Goal: Information Seeking & Learning: Find specific page/section

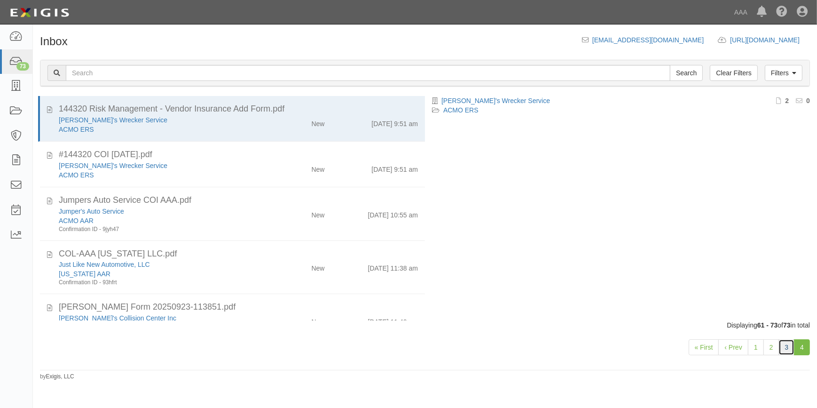
click at [791, 345] on link "3" at bounding box center [787, 347] width 16 height 16
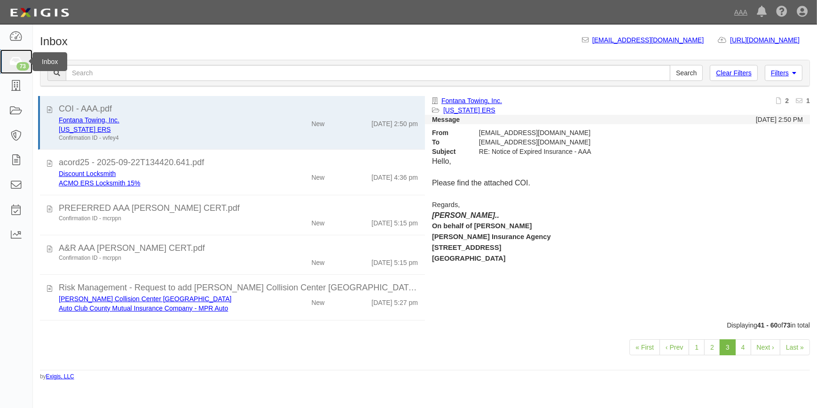
click at [12, 61] on icon at bounding box center [15, 61] width 13 height 11
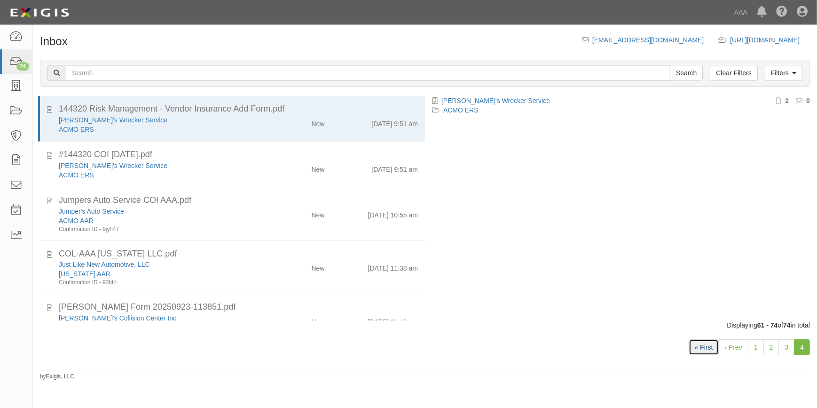
click at [706, 347] on link "« First" at bounding box center [704, 347] width 31 height 16
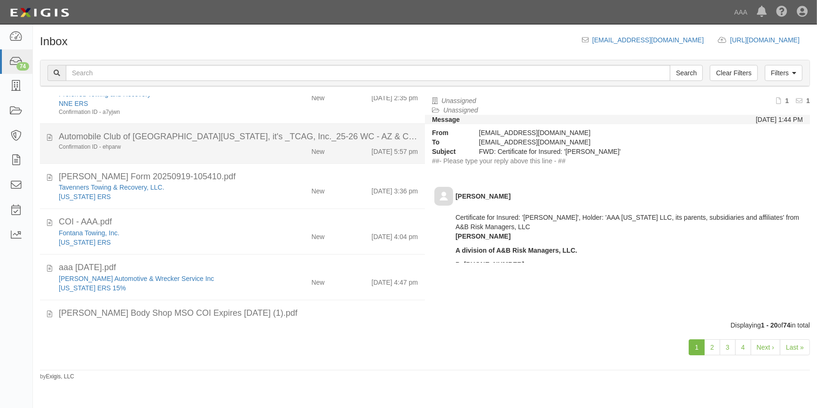
scroll to position [128, 0]
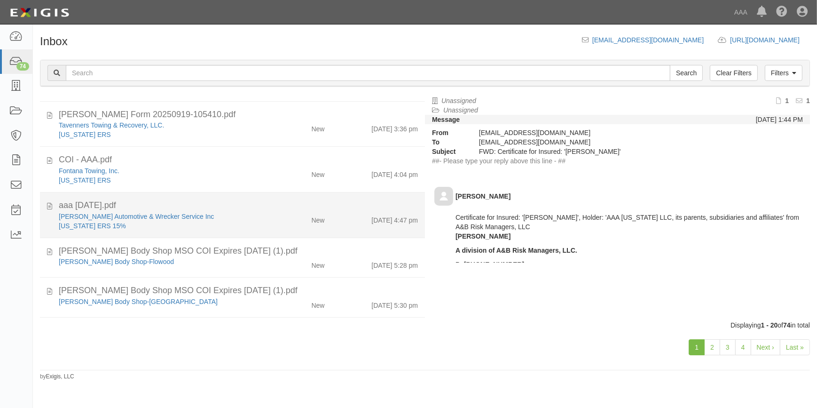
click at [189, 207] on div "aaa 9-19-2025.pdf" at bounding box center [238, 205] width 359 height 12
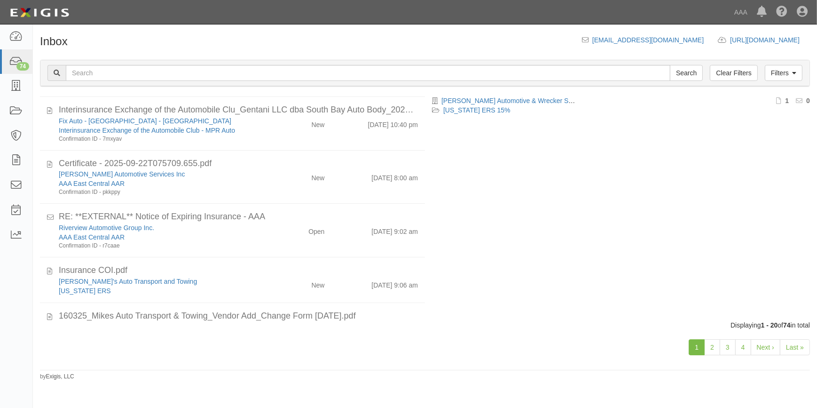
scroll to position [672, 0]
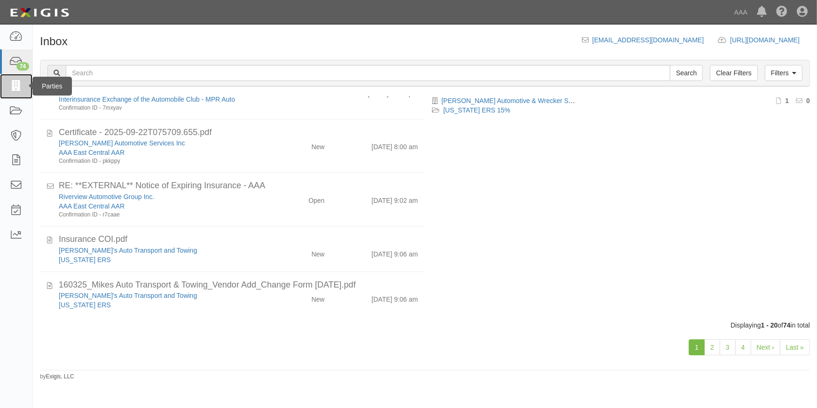
click at [19, 89] on icon at bounding box center [15, 86] width 13 height 11
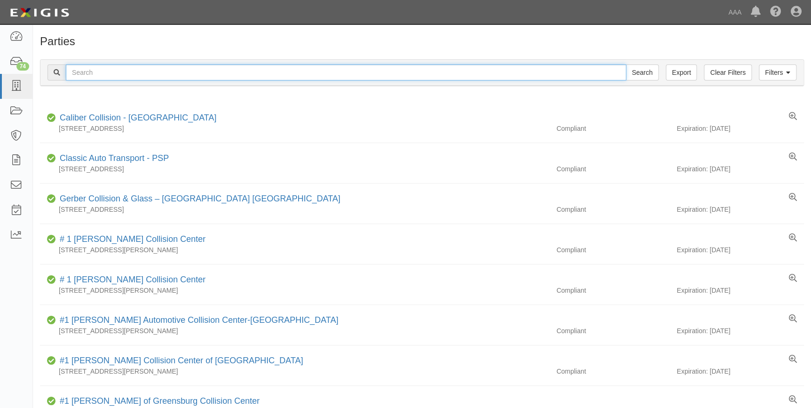
click at [118, 69] on input "text" at bounding box center [346, 72] width 560 height 16
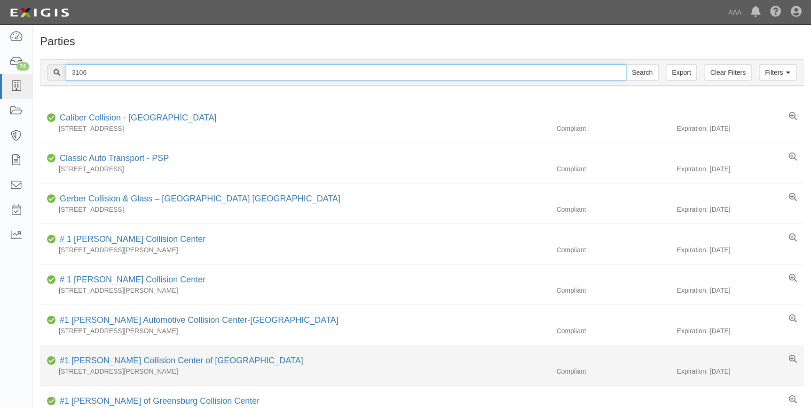
type input "3106"
click at [626, 64] on input "Search" at bounding box center [642, 72] width 33 height 16
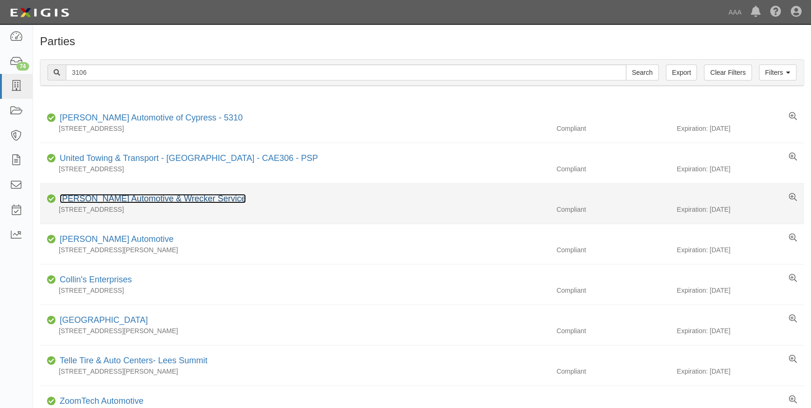
click at [80, 197] on link "[PERSON_NAME] Automotive & Wrecker Service" at bounding box center [153, 198] width 186 height 9
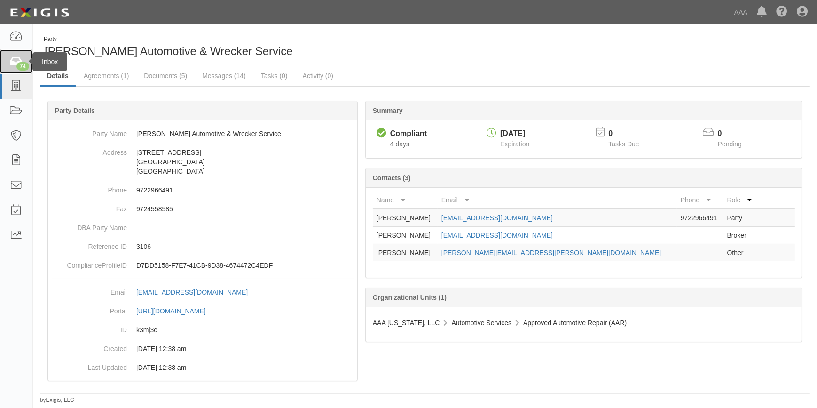
click at [13, 67] on link "74" at bounding box center [16, 61] width 32 height 25
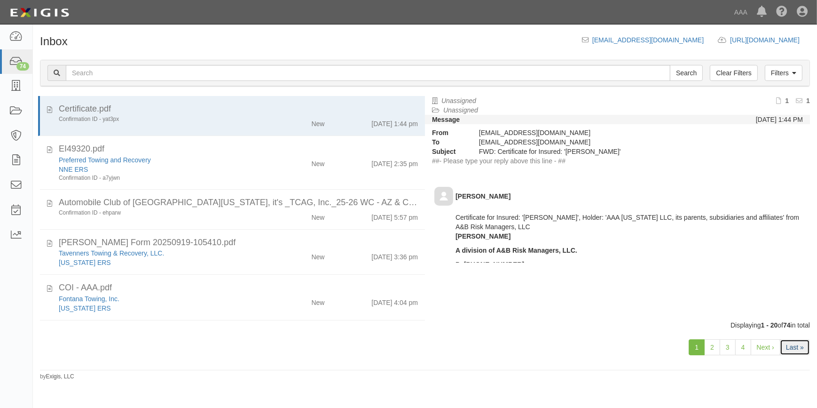
click at [791, 344] on link "Last »" at bounding box center [795, 347] width 30 height 16
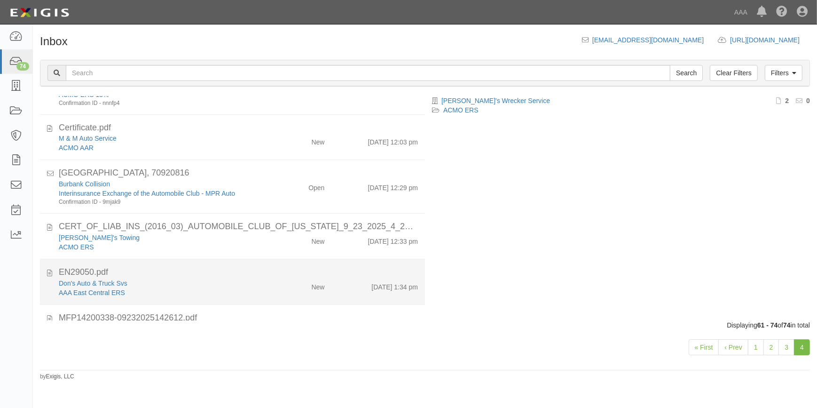
scroll to position [488, 0]
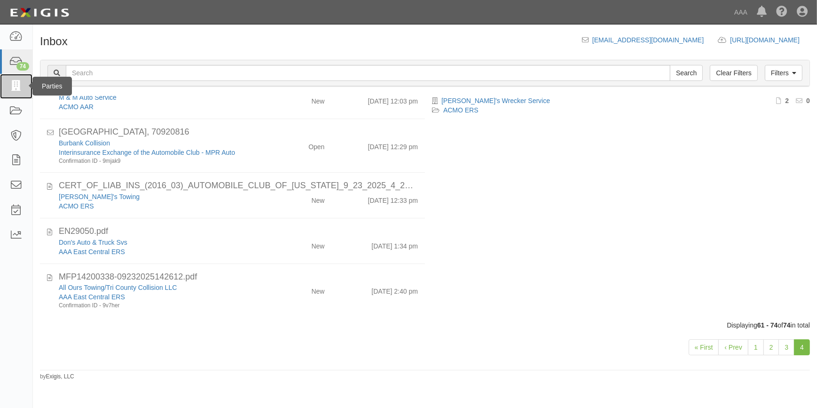
click at [7, 85] on link at bounding box center [16, 86] width 32 height 25
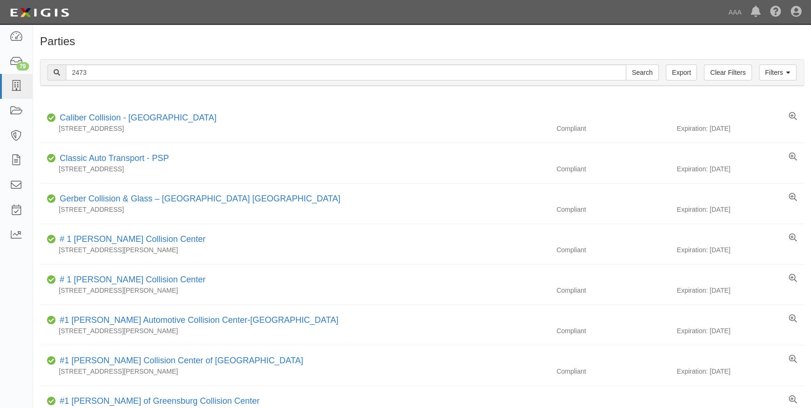
type input "2473"
click at [626, 64] on input "Search" at bounding box center [642, 72] width 33 height 16
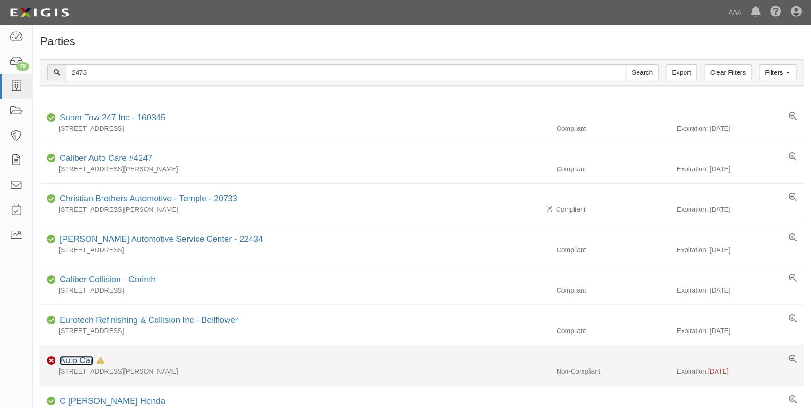
click at [82, 359] on link "Auto Car" at bounding box center [76, 359] width 33 height 9
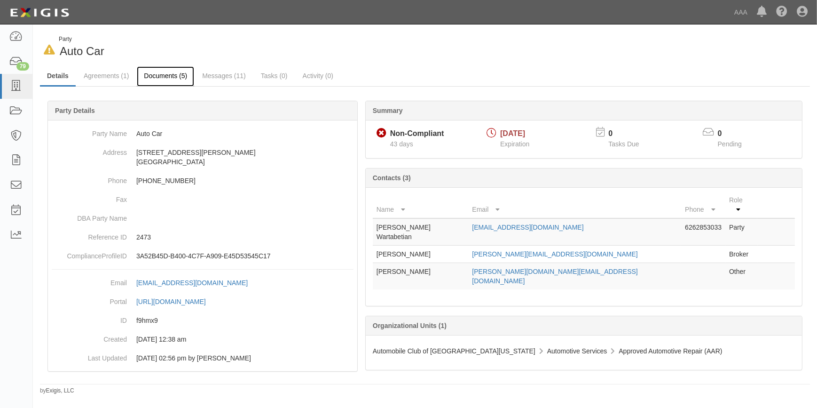
click at [171, 74] on link "Documents (5)" at bounding box center [165, 76] width 57 height 20
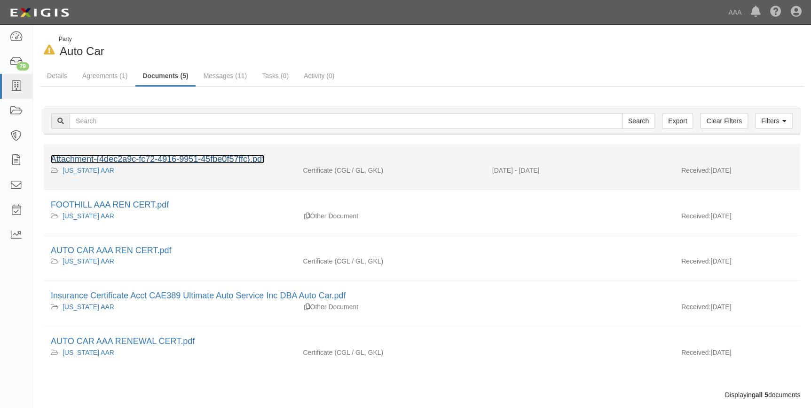
click at [190, 155] on link "Attachment-{4dec2a9c-fc72-4916-9951-45fbe0f57ffc}.pdf" at bounding box center [157, 158] width 213 height 9
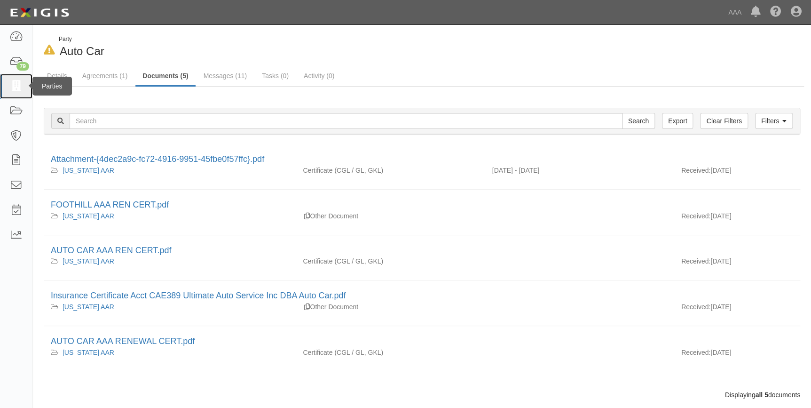
click at [9, 82] on icon at bounding box center [15, 86] width 13 height 11
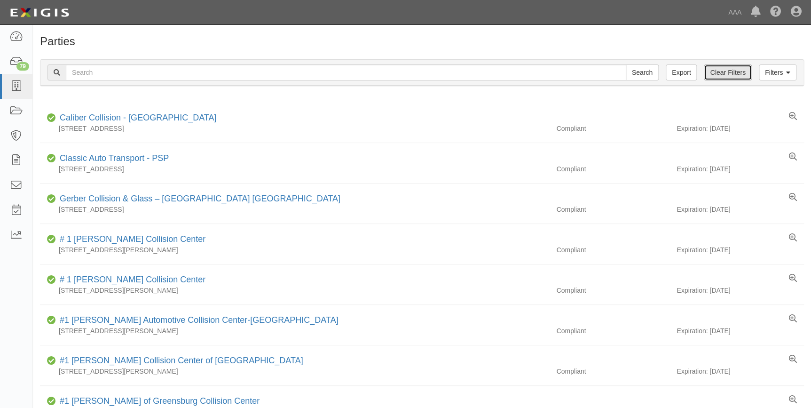
click at [712, 71] on link "Clear Filters" at bounding box center [727, 72] width 47 height 16
click at [781, 75] on link "Filters" at bounding box center [778, 72] width 38 height 16
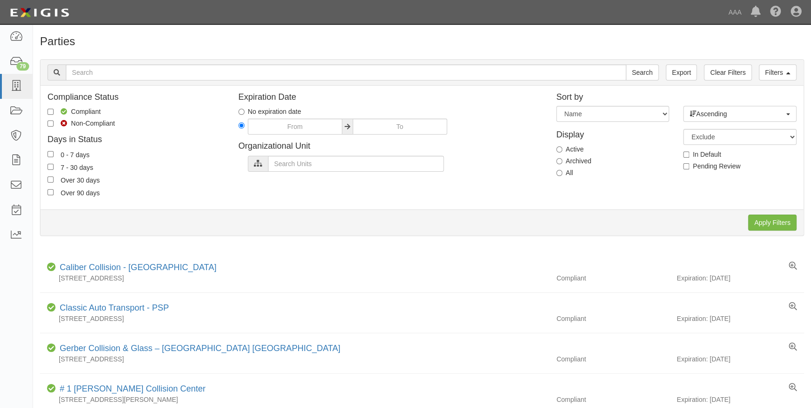
click at [574, 160] on label "Archived" at bounding box center [573, 160] width 35 height 9
click at [562, 160] on input "Archived" at bounding box center [559, 161] width 6 height 6
radio input "true"
click at [589, 112] on select "Expiration Name" at bounding box center [612, 114] width 113 height 16
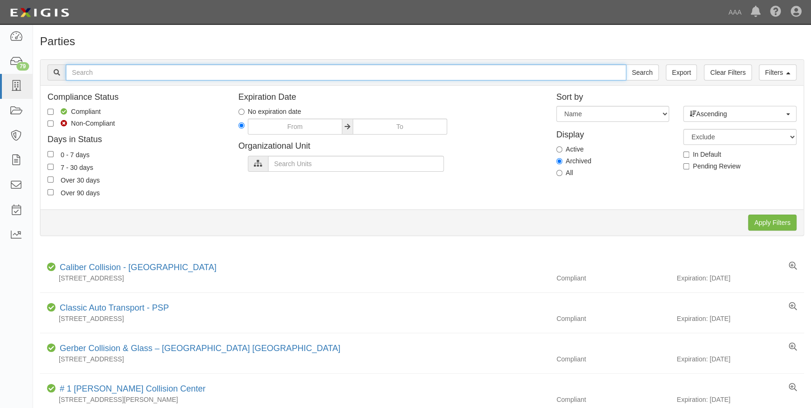
click at [132, 71] on input "text" at bounding box center [346, 72] width 560 height 16
type input "auto car"
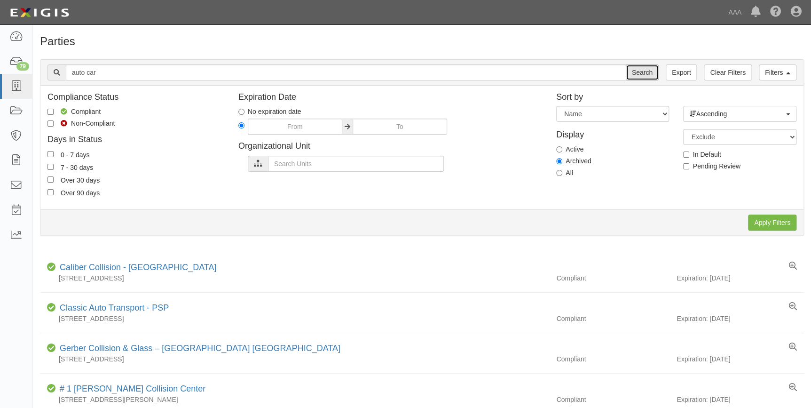
click at [636, 75] on input "Search" at bounding box center [642, 72] width 33 height 16
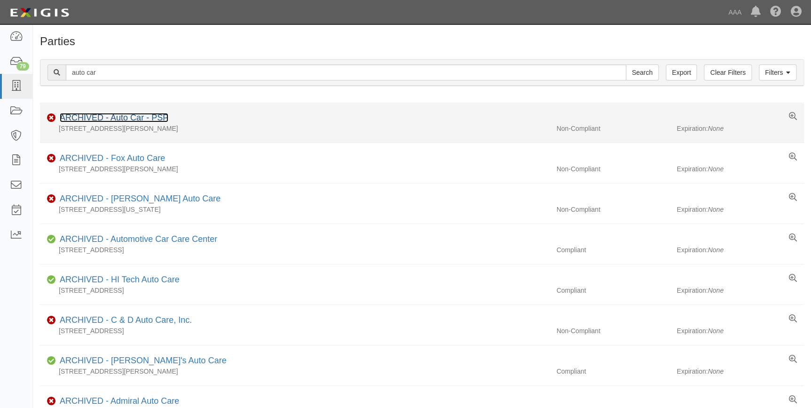
click at [146, 117] on link "ARCHIVED - Auto Car - PSP" at bounding box center [114, 117] width 109 height 9
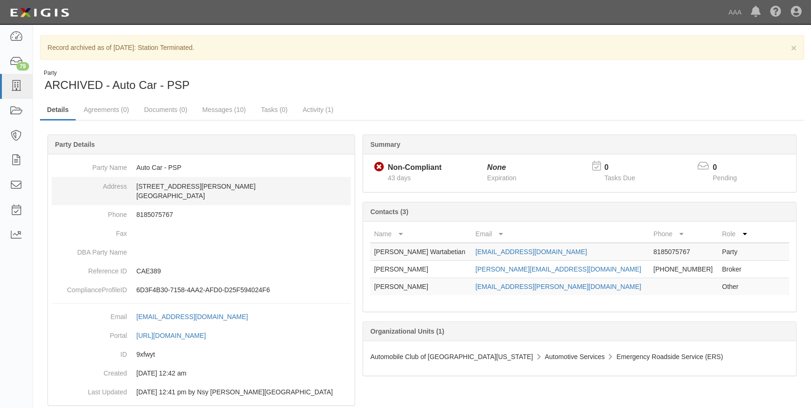
scroll to position [20, 0]
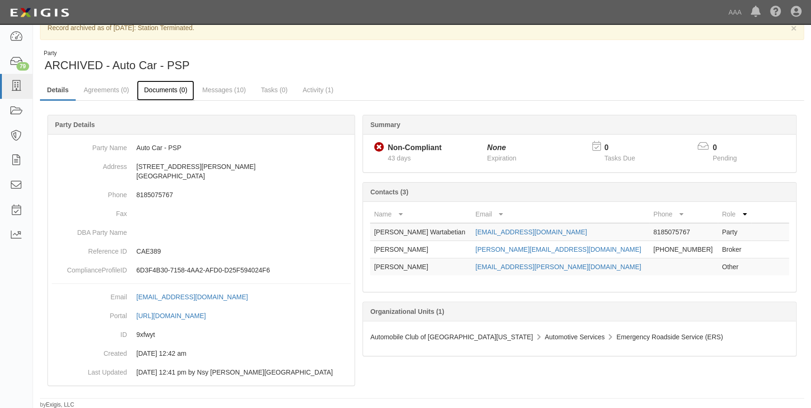
click at [159, 93] on link "Documents (0)" at bounding box center [165, 90] width 57 height 20
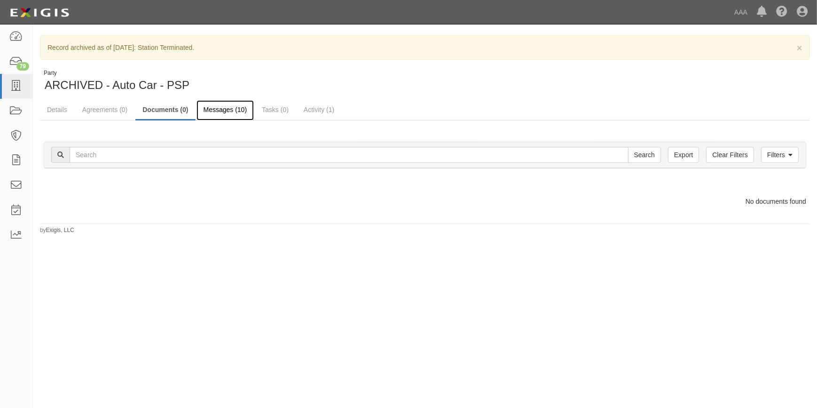
click at [221, 103] on link "Messages (10)" at bounding box center [226, 110] width 58 height 20
click at [63, 110] on link "Details" at bounding box center [57, 110] width 34 height 20
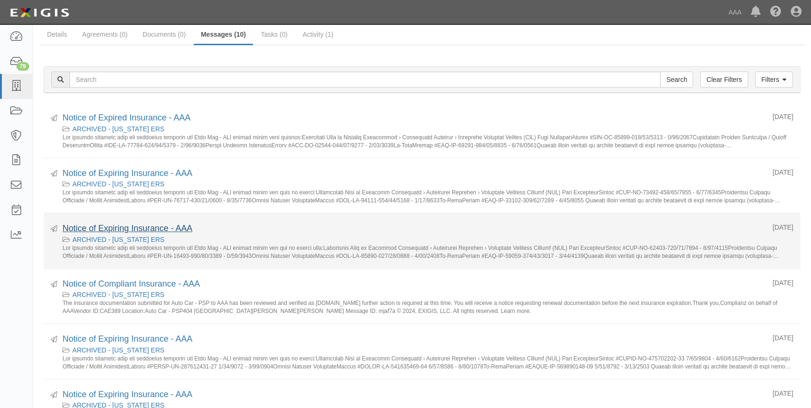
scroll to position [85, 0]
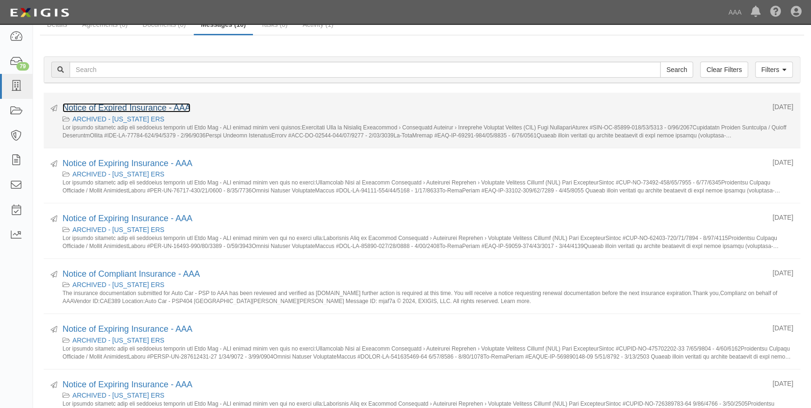
click at [150, 107] on link "Notice of Expired Insurance - AAA" at bounding box center [127, 107] width 128 height 9
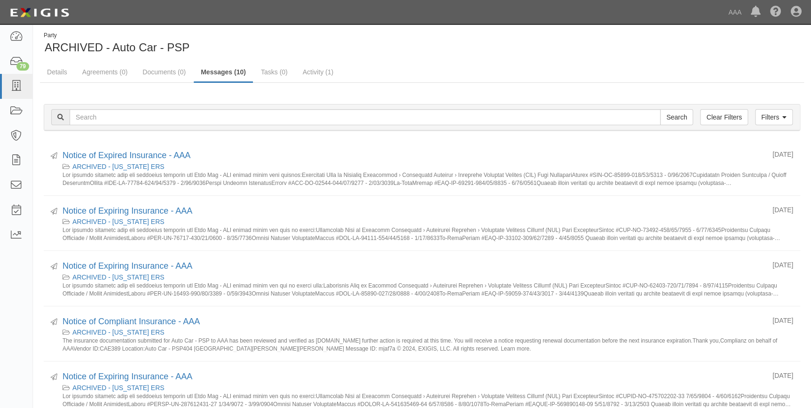
scroll to position [37, 0]
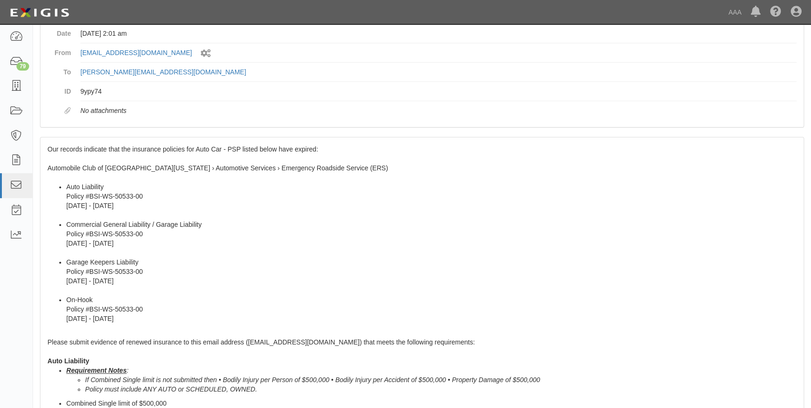
scroll to position [256, 0]
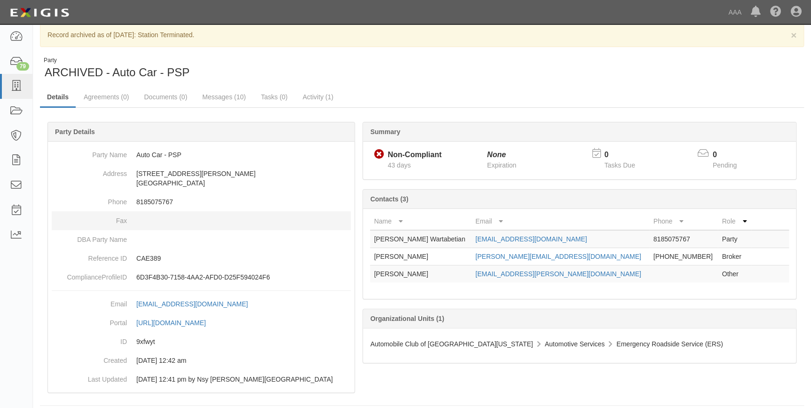
scroll to position [20, 0]
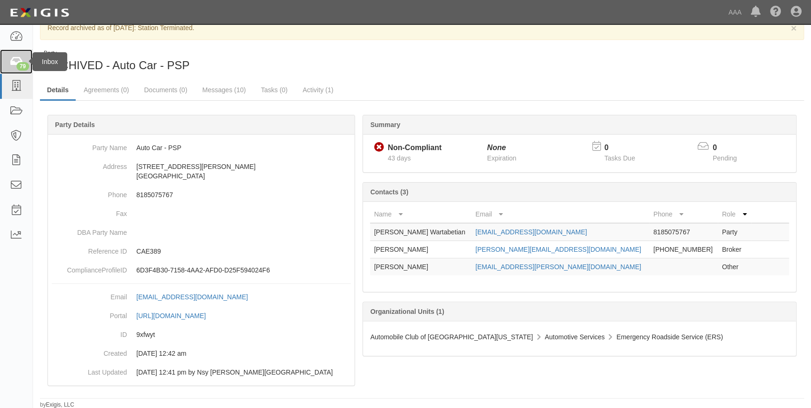
click at [10, 65] on icon at bounding box center [15, 61] width 13 height 11
